Goal: Transaction & Acquisition: Purchase product/service

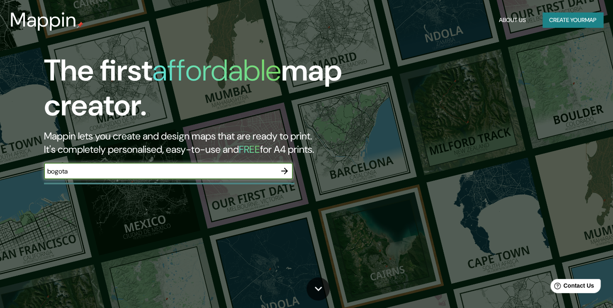
type input "bogota"
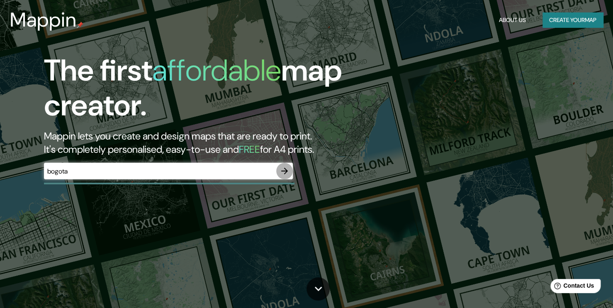
click at [283, 172] on icon "button" at bounding box center [284, 171] width 10 height 10
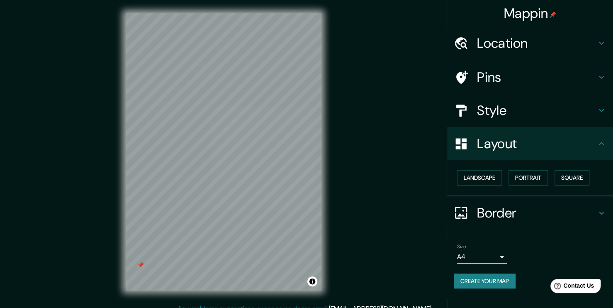
click at [75, 180] on div "Mappin Location Pins Style Layout Landscape Portrait Square Border Choose a bor…" at bounding box center [306, 158] width 613 height 317
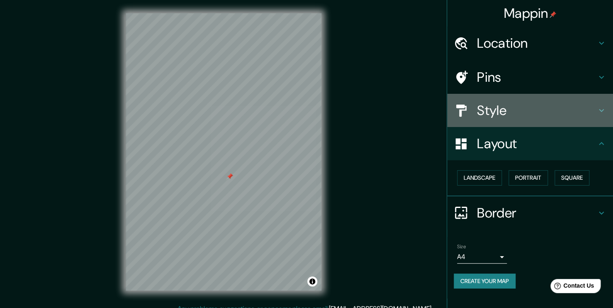
click at [503, 107] on h4 "Style" at bounding box center [536, 110] width 119 height 17
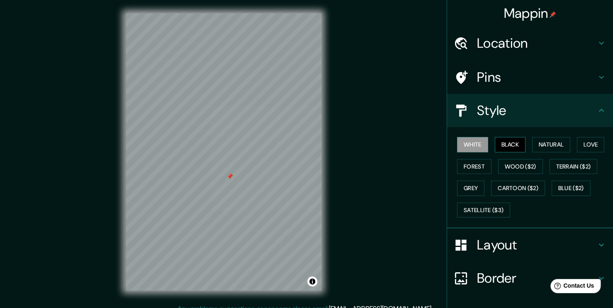
click at [499, 141] on button "Black" at bounding box center [509, 144] width 31 height 15
click at [532, 142] on button "Natural" at bounding box center [551, 144] width 38 height 15
click at [477, 145] on button "White" at bounding box center [472, 144] width 31 height 15
click at [583, 142] on button "Love" at bounding box center [589, 144] width 27 height 15
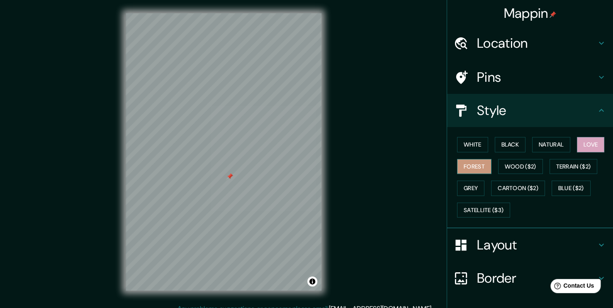
click at [479, 165] on button "Forest" at bounding box center [474, 166] width 34 height 15
click at [498, 162] on button "Wood ($2)" at bounding box center [520, 166] width 45 height 15
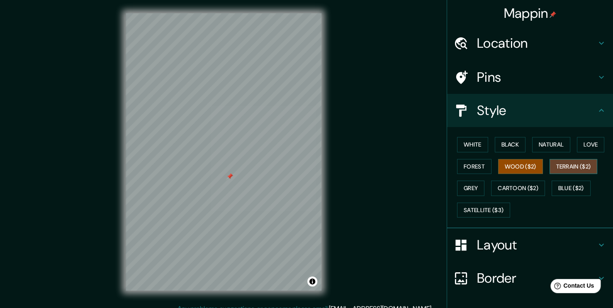
click at [549, 161] on button "Terrain ($2)" at bounding box center [573, 166] width 48 height 15
click at [540, 219] on div "White Black Natural Love Forest Wood ($2) Terrain ($2) Grey Cartoon ($2) Blue (…" at bounding box center [532, 176] width 159 height 87
click at [457, 192] on button "Grey" at bounding box center [470, 187] width 27 height 15
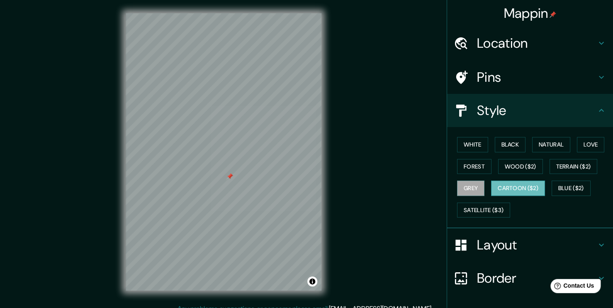
click at [513, 188] on button "Cartoon ($2)" at bounding box center [518, 187] width 54 height 15
click at [453, 184] on div "White Black Natural Love Forest Wood ($2) Terrain ($2) Grey Cartoon ($2) Blue (…" at bounding box center [532, 176] width 159 height 87
click at [463, 188] on button "Grey" at bounding box center [470, 187] width 27 height 15
click at [357, 181] on div "Mappin Location Pins Style White Black Natural Love Forest Wood ($2) Terrain ($…" at bounding box center [306, 158] width 613 height 317
click at [229, 174] on div at bounding box center [229, 176] width 7 height 7
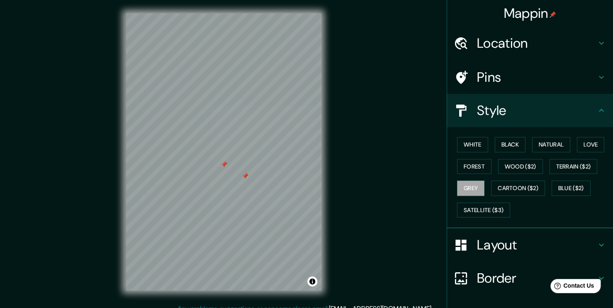
click at [246, 177] on div at bounding box center [245, 175] width 7 height 7
click at [358, 170] on div "Mappin Location Pins Style White Black Natural Love Forest Wood ($2) Terrain ($…" at bounding box center [306, 158] width 613 height 317
click at [223, 165] on div at bounding box center [223, 164] width 7 height 7
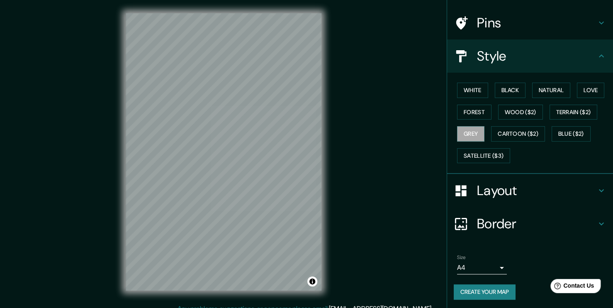
scroll to position [9, 0]
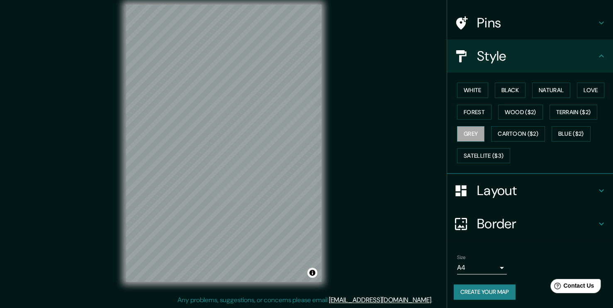
click at [486, 288] on button "Create your map" at bounding box center [484, 291] width 62 height 15
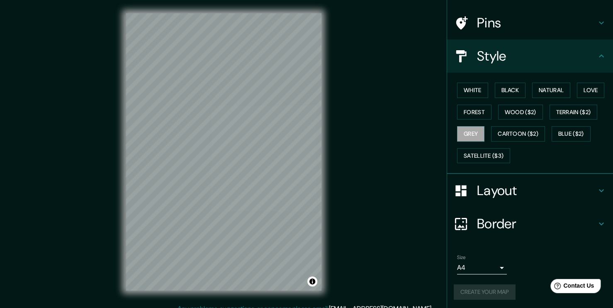
scroll to position [0, 0]
click at [345, 265] on div "Mappin Location Pins Style White Black Natural Love Forest Wood ($2) Terrain ($…" at bounding box center [306, 158] width 613 height 317
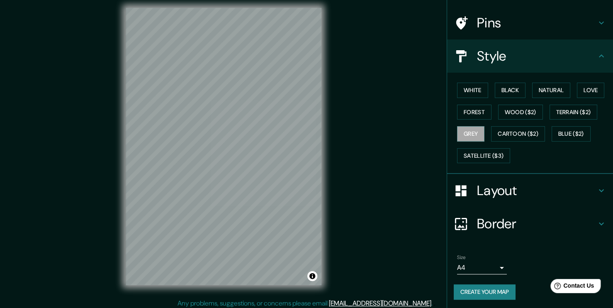
scroll to position [9, 0]
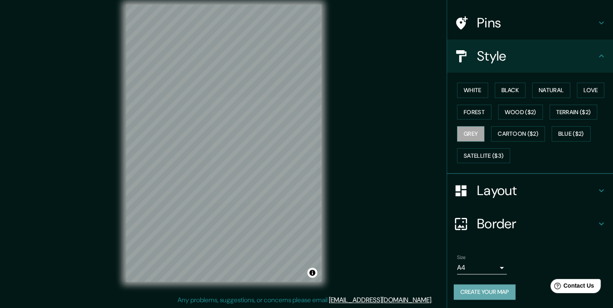
click at [487, 286] on button "Create your map" at bounding box center [484, 291] width 62 height 15
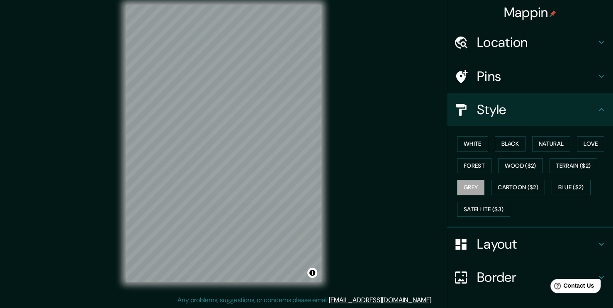
scroll to position [0, 0]
click at [414, 71] on div "Mappin Location Pins Style White Black Natural Love Forest Wood ($2) Terrain ($…" at bounding box center [306, 149] width 613 height 317
click at [312, 171] on div at bounding box center [312, 170] width 7 height 7
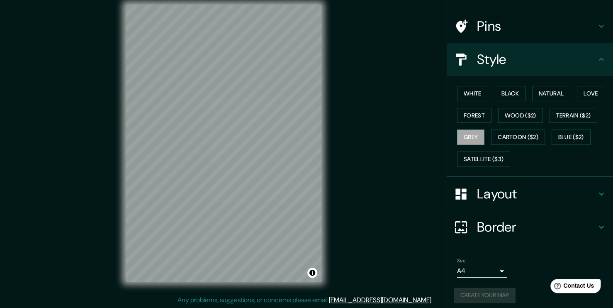
scroll to position [54, 0]
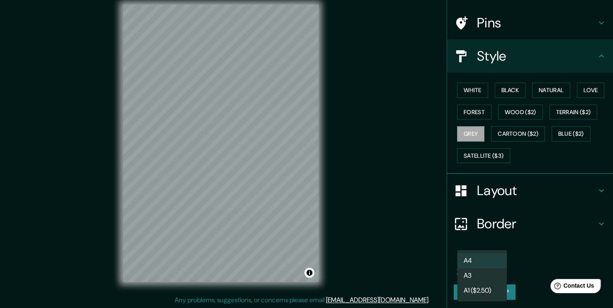
click at [488, 269] on body "Mappin Location Pins Style White Black Natural Love Forest Wood ($2) Terrain ($…" at bounding box center [306, 145] width 613 height 308
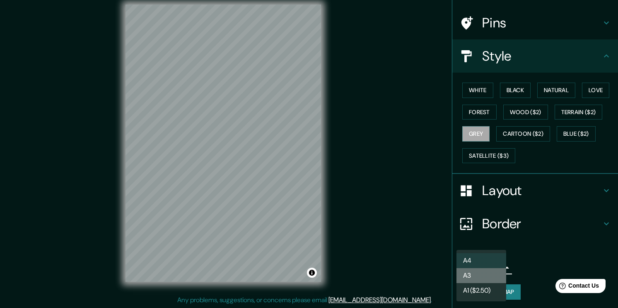
click at [489, 274] on li "A3" at bounding box center [482, 275] width 50 height 15
type input "a4"
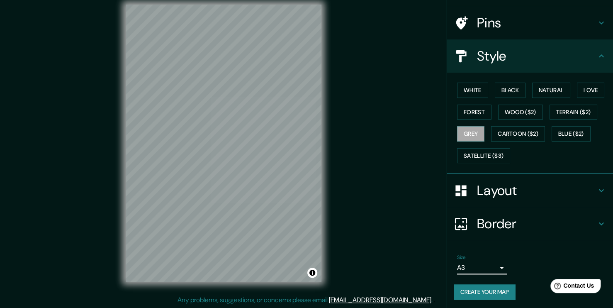
click at [488, 293] on button "Create your map" at bounding box center [484, 291] width 62 height 15
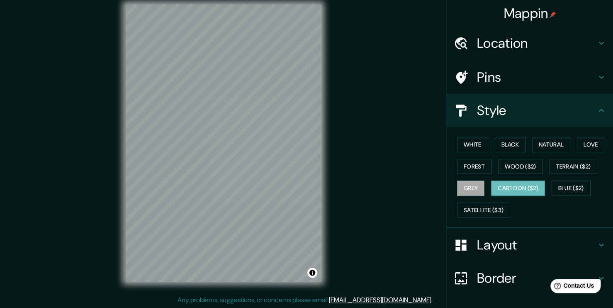
scroll to position [0, 0]
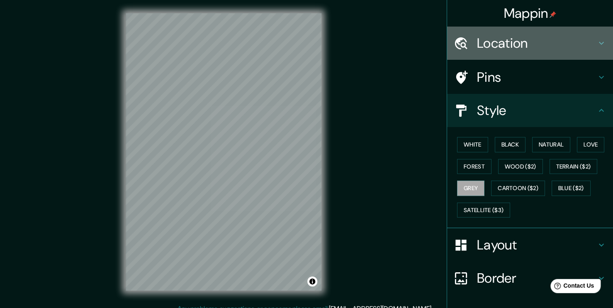
click at [552, 46] on h4 "Location" at bounding box center [536, 43] width 119 height 17
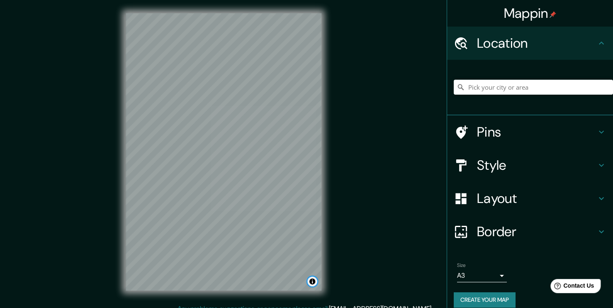
click at [312, 283] on button "Toggle attribution" at bounding box center [312, 281] width 10 height 10
click at [252, 199] on div at bounding box center [253, 196] width 7 height 7
click at [408, 258] on div "Mappin Location Pins Style Layout Border Choose a border. Hint : you can make l…" at bounding box center [306, 158] width 613 height 317
click at [386, 175] on div "Mappin Location Pins Style Layout Border Choose a border. Hint : you can make l…" at bounding box center [306, 158] width 613 height 317
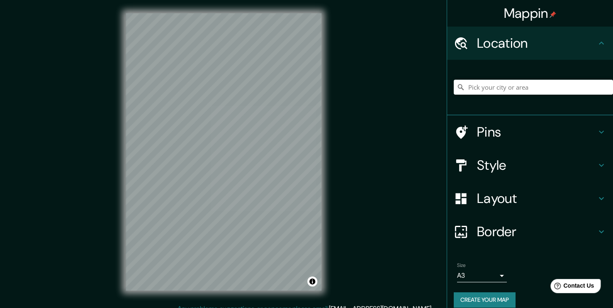
click at [402, 230] on div "Mappin Location Pins Style Layout Border Choose a border. Hint : you can make l…" at bounding box center [306, 158] width 613 height 317
click at [398, 81] on div "Mappin Location Pins Style Layout Border Choose a border. Hint : you can make l…" at bounding box center [306, 158] width 613 height 317
